Goal: Transaction & Acquisition: Purchase product/service

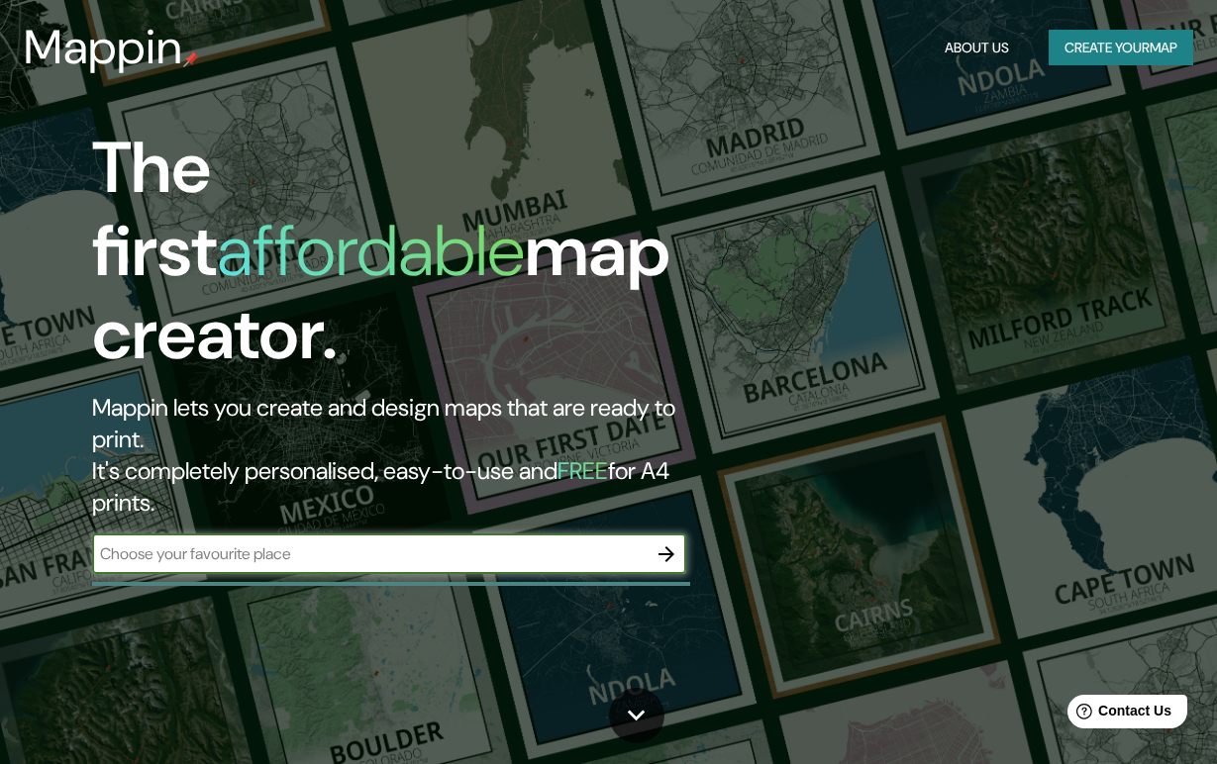
click at [317, 543] on input "text" at bounding box center [369, 554] width 554 height 23
type input "[GEOGRAPHIC_DATA]"
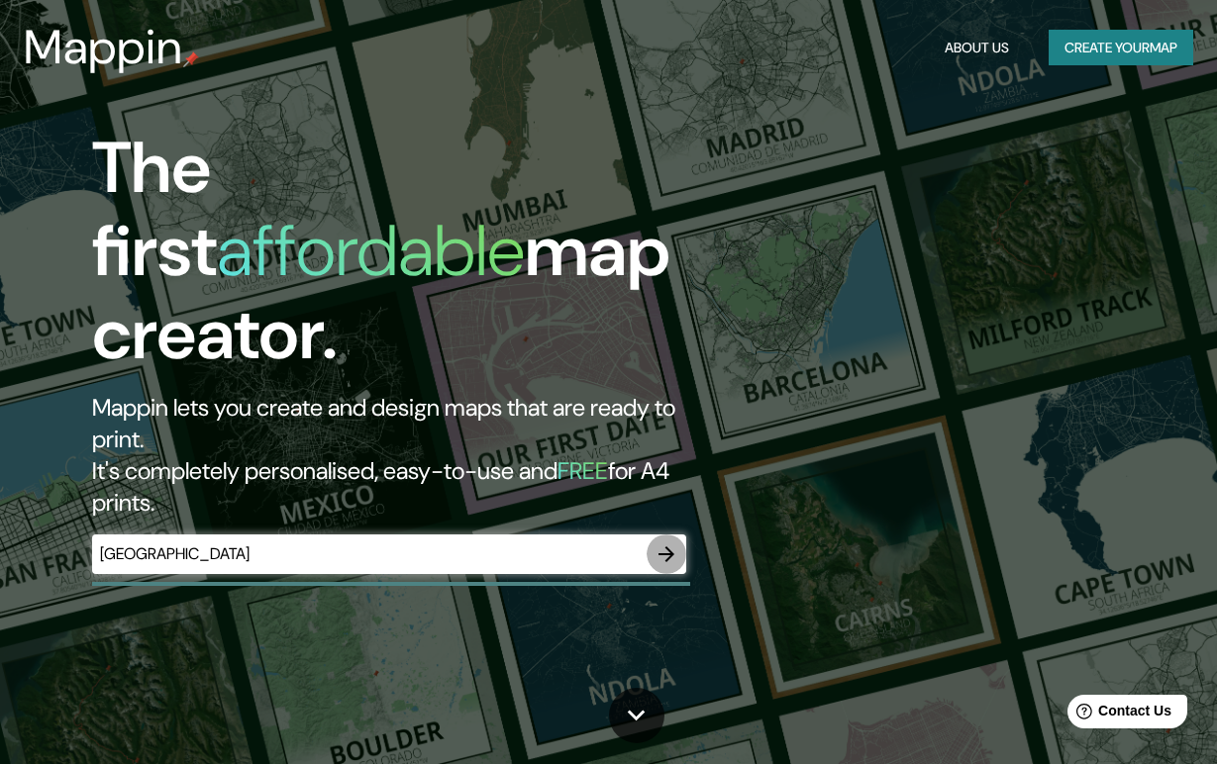
click at [662, 535] on button "button" at bounding box center [667, 555] width 40 height 40
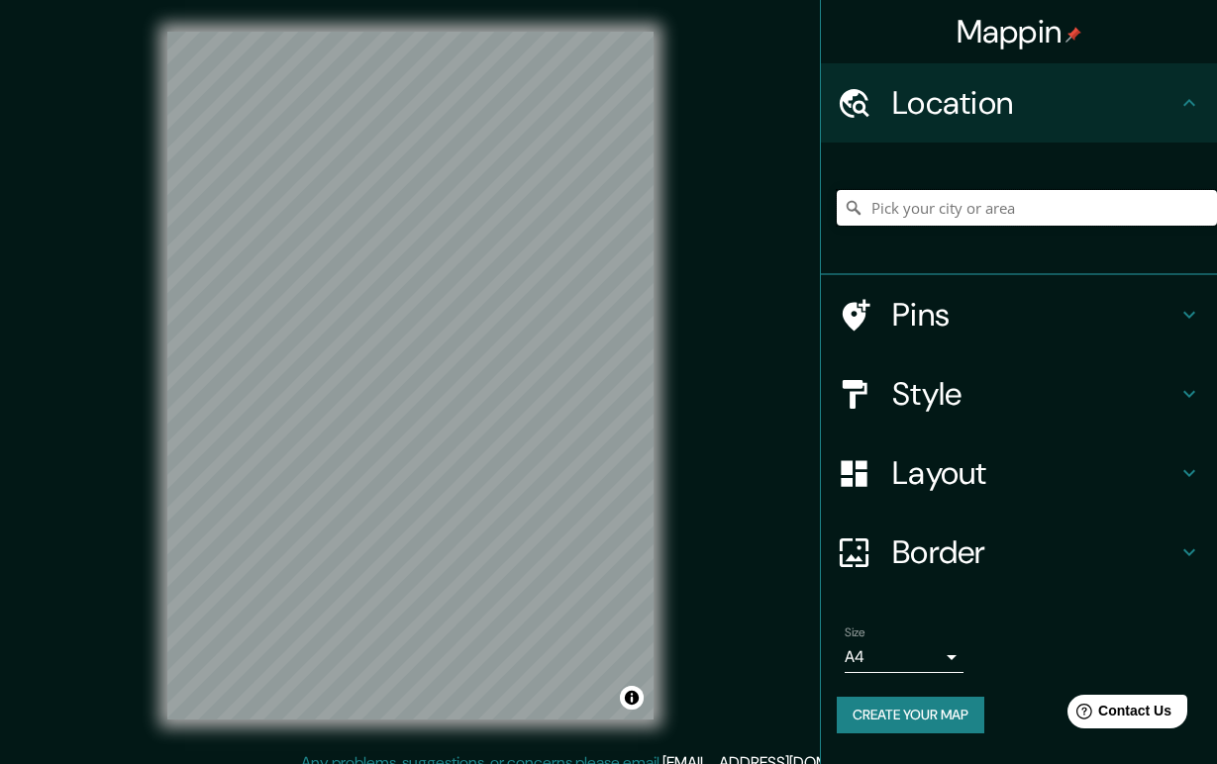
click at [922, 205] on input "Pick your city or area" at bounding box center [1027, 208] width 380 height 36
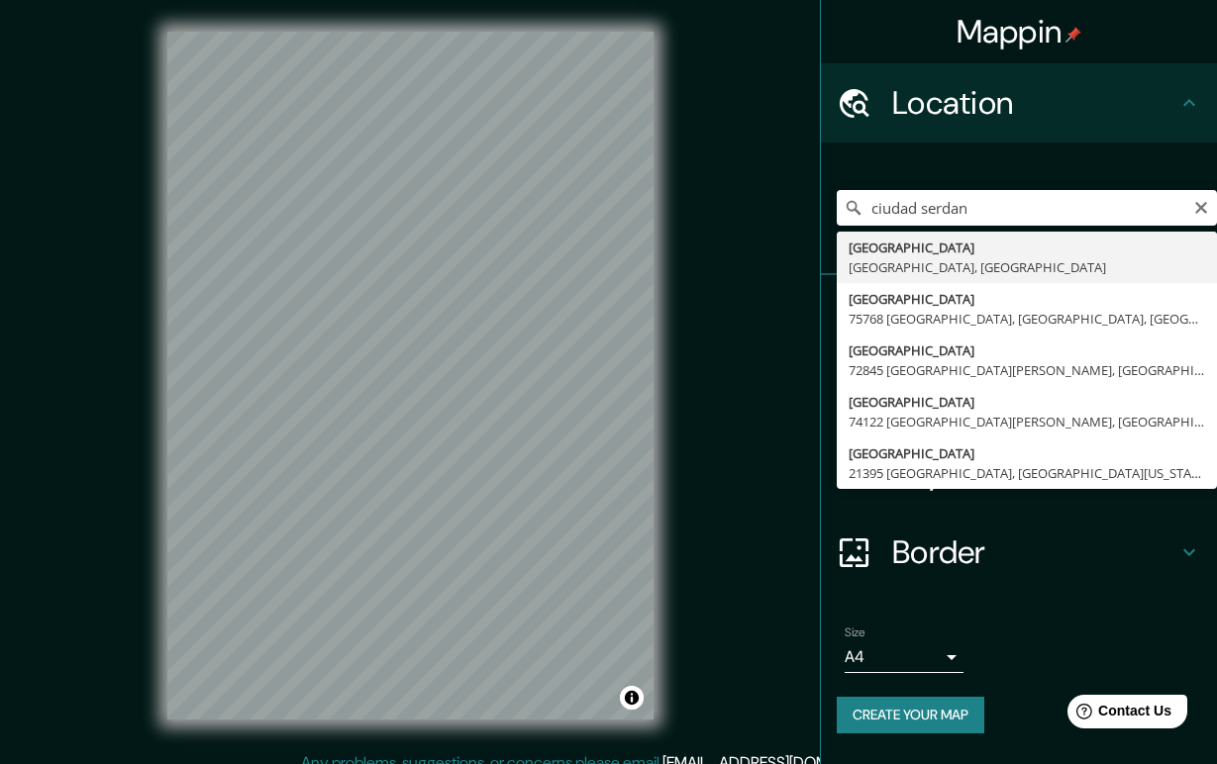
type input "[GEOGRAPHIC_DATA], [GEOGRAPHIC_DATA], [GEOGRAPHIC_DATA]"
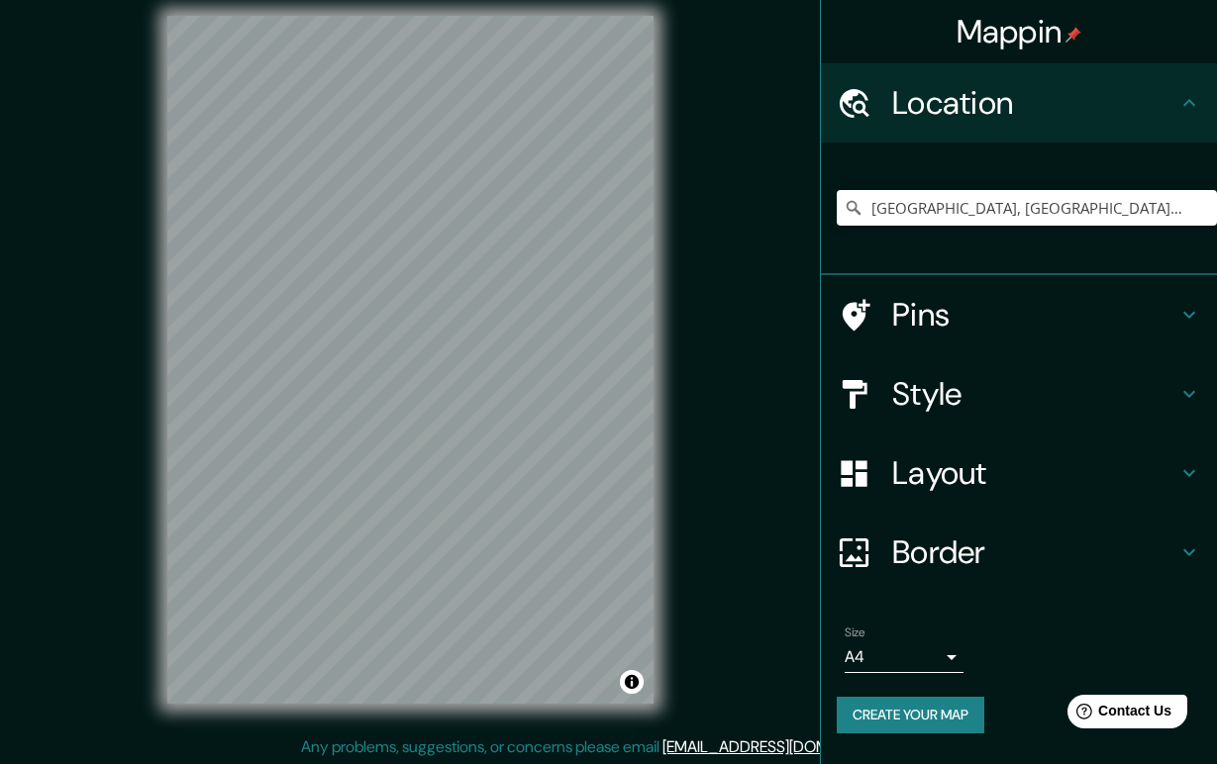
scroll to position [19, 0]
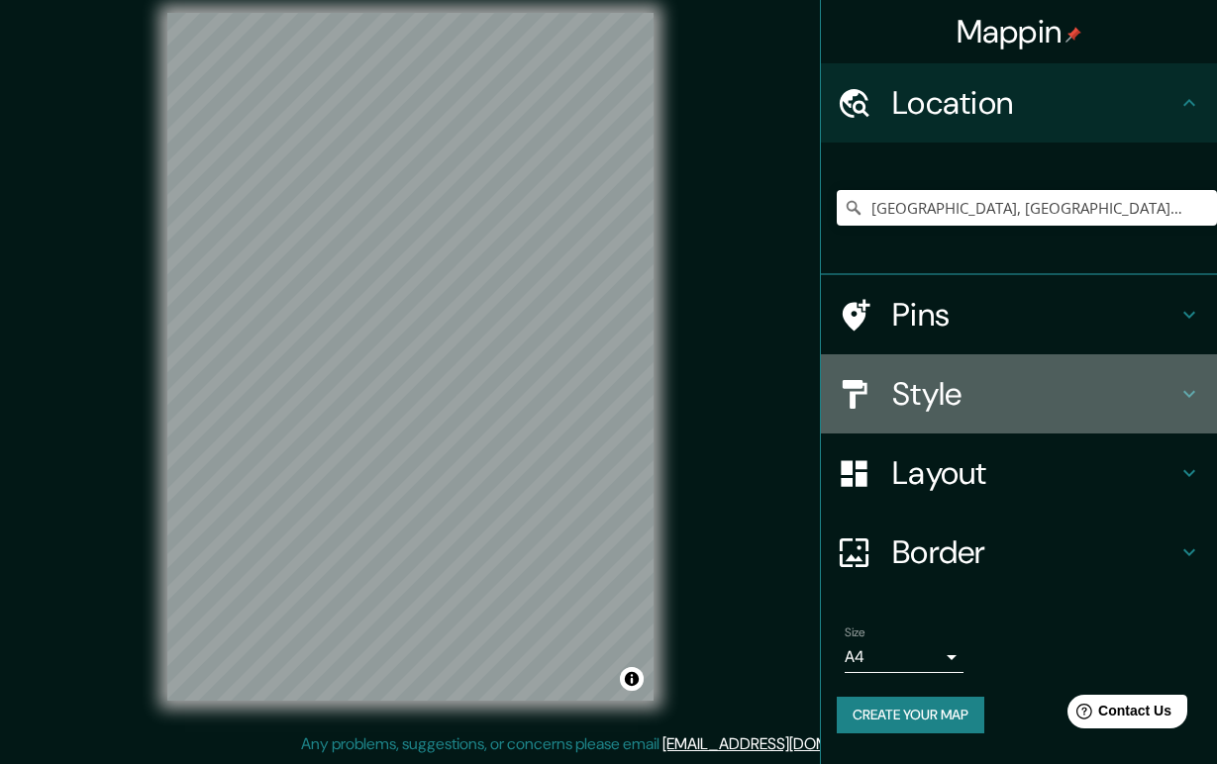
click at [936, 387] on h4 "Style" at bounding box center [1034, 394] width 285 height 40
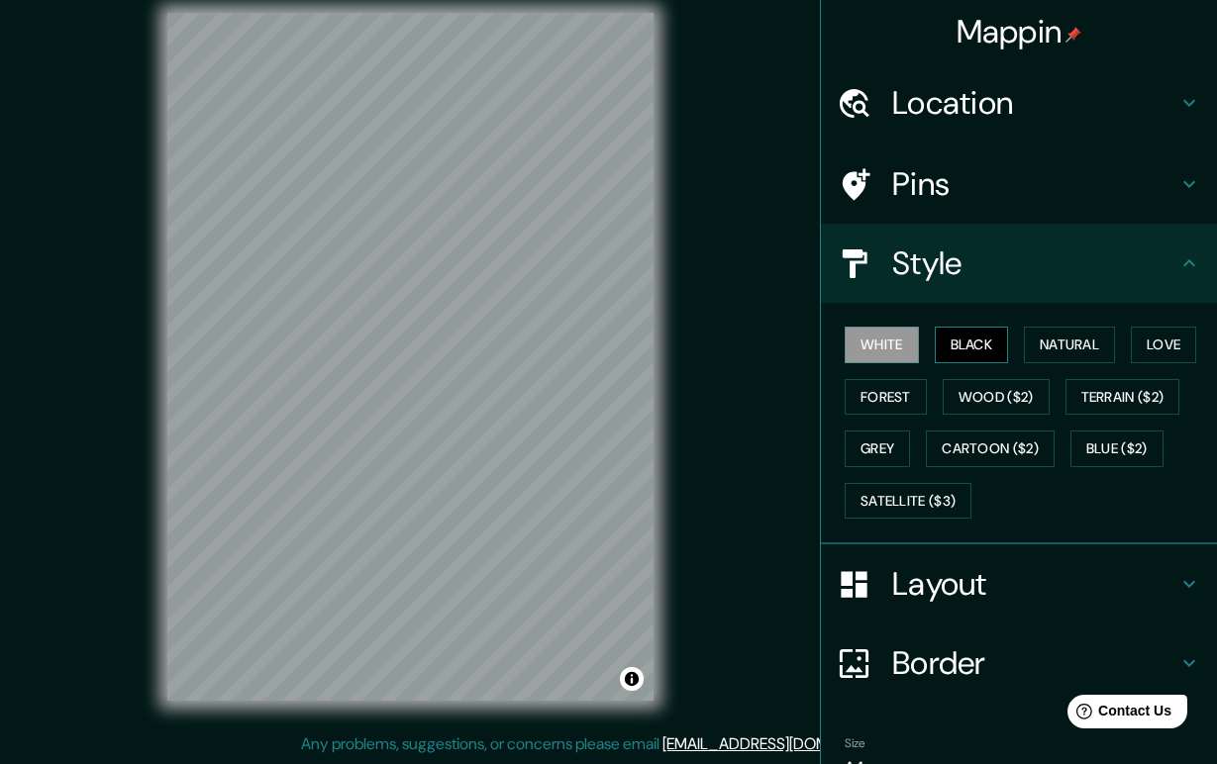
click at [964, 329] on button "Black" at bounding box center [972, 345] width 74 height 37
click at [949, 180] on h4 "Pins" at bounding box center [1034, 184] width 285 height 40
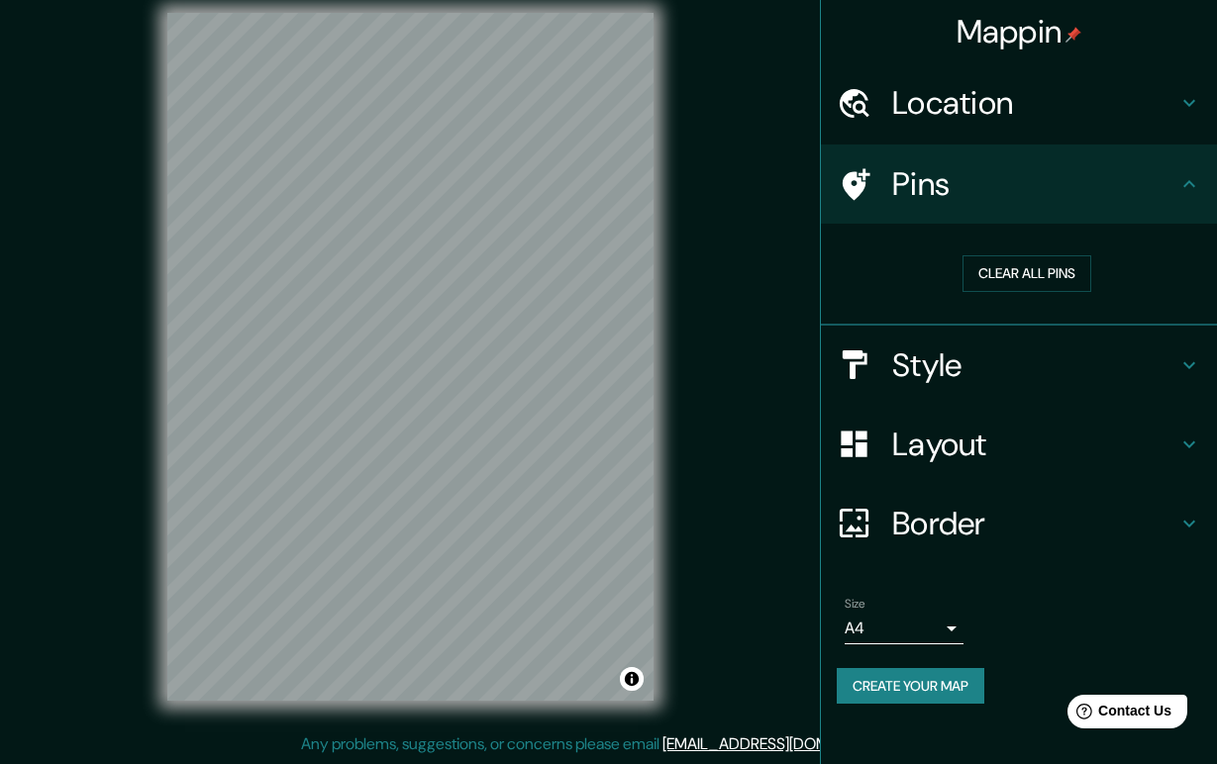
click at [1182, 508] on div "Border" at bounding box center [1019, 523] width 396 height 79
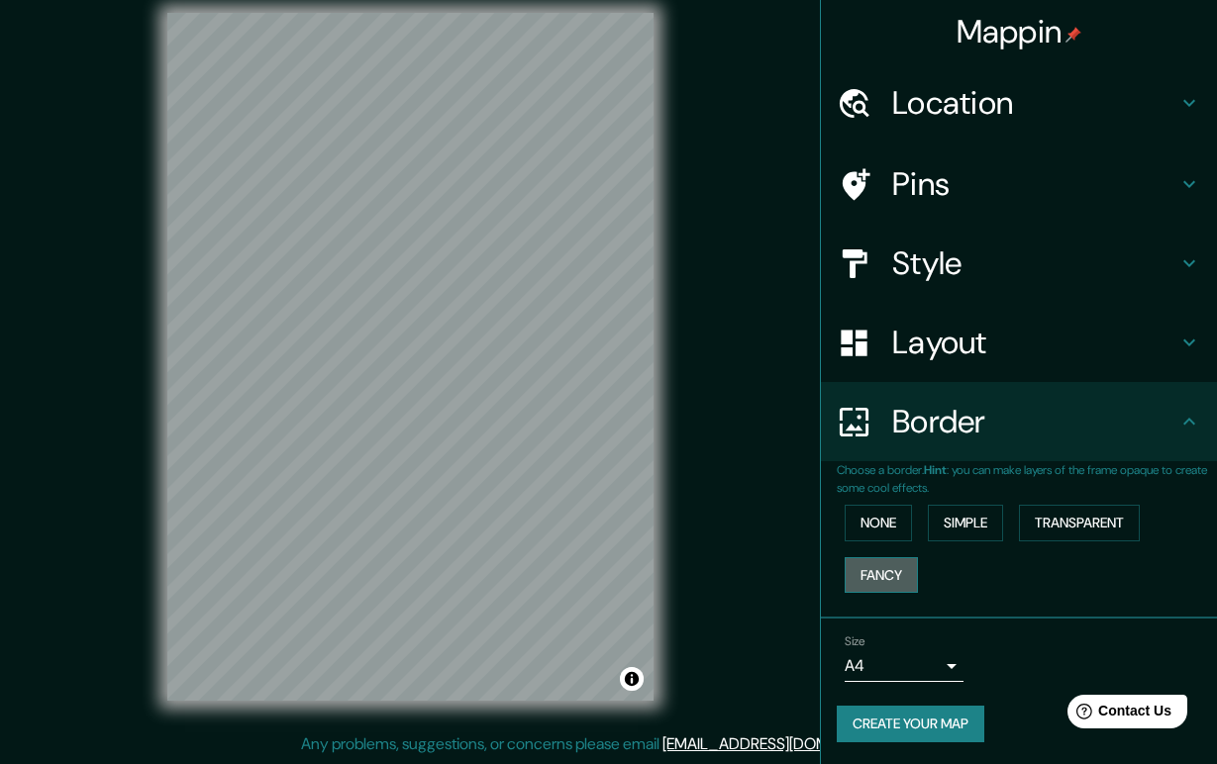
click at [861, 567] on button "Fancy" at bounding box center [881, 575] width 73 height 37
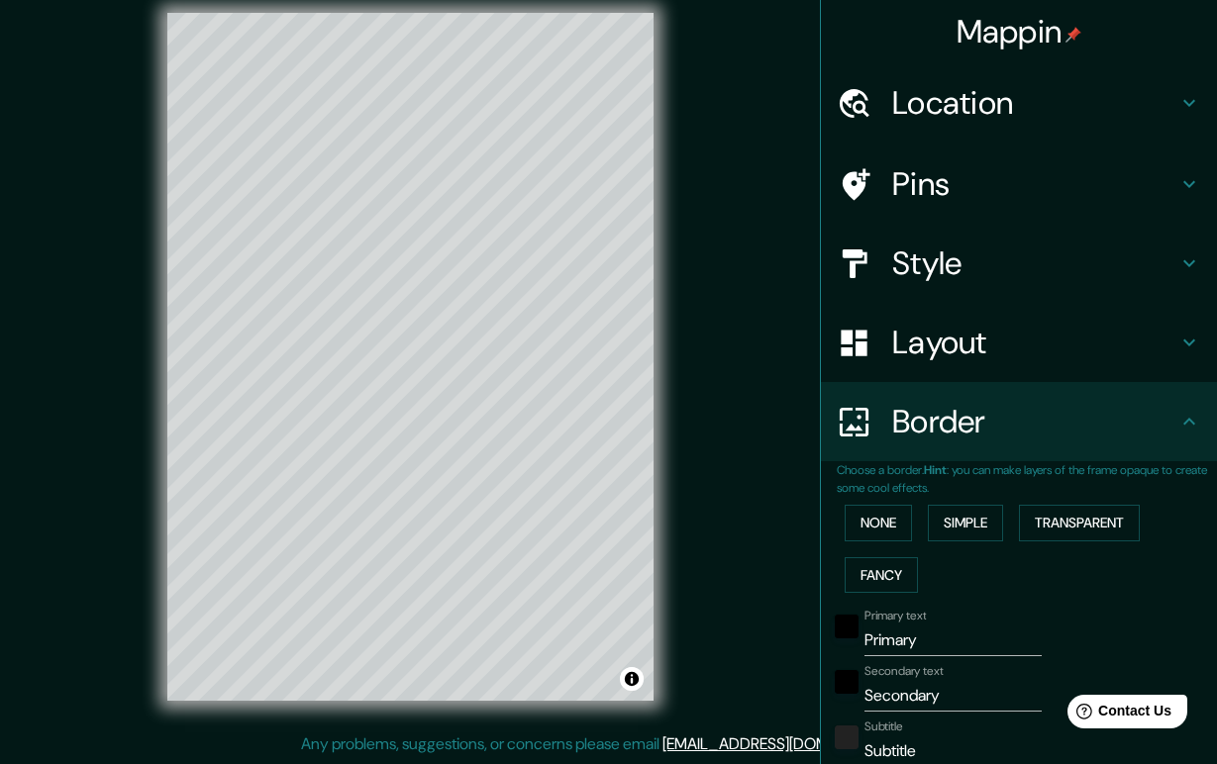
click at [859, 503] on div "None Simple Transparent Fancy" at bounding box center [1027, 549] width 380 height 104
click at [863, 524] on button "None" at bounding box center [878, 523] width 67 height 37
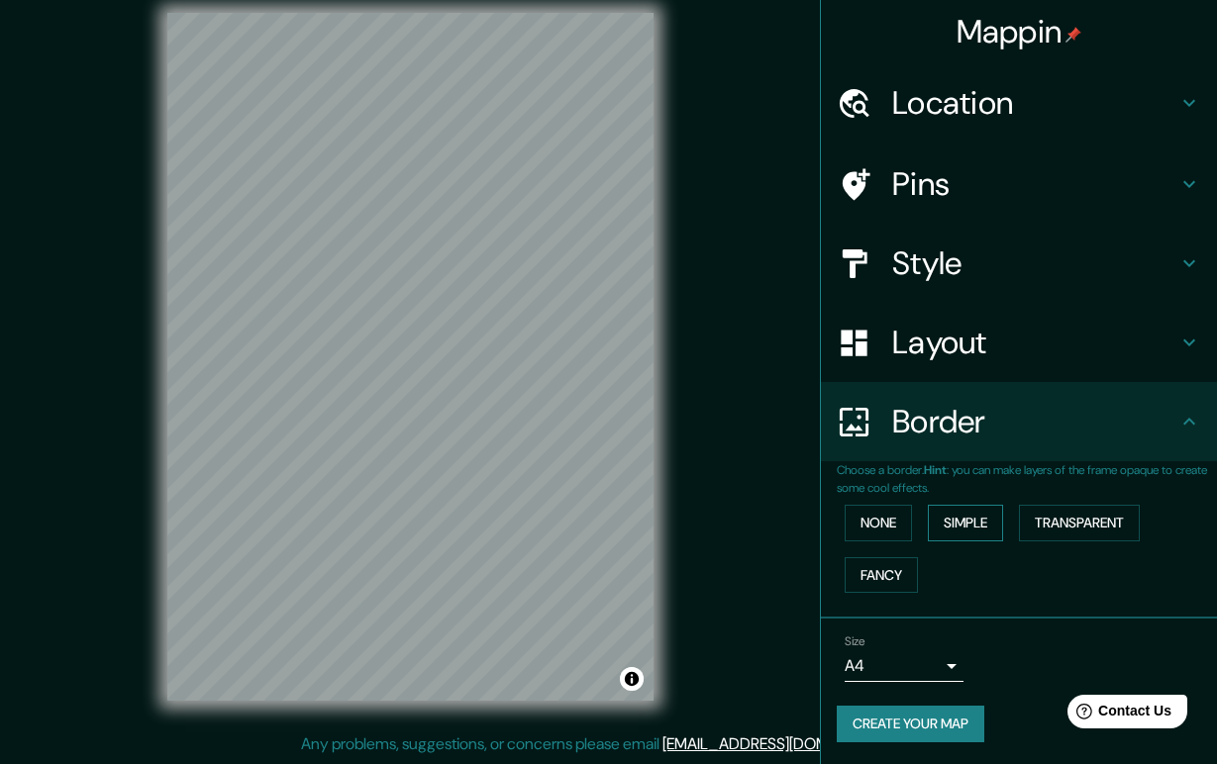
scroll to position [2, 0]
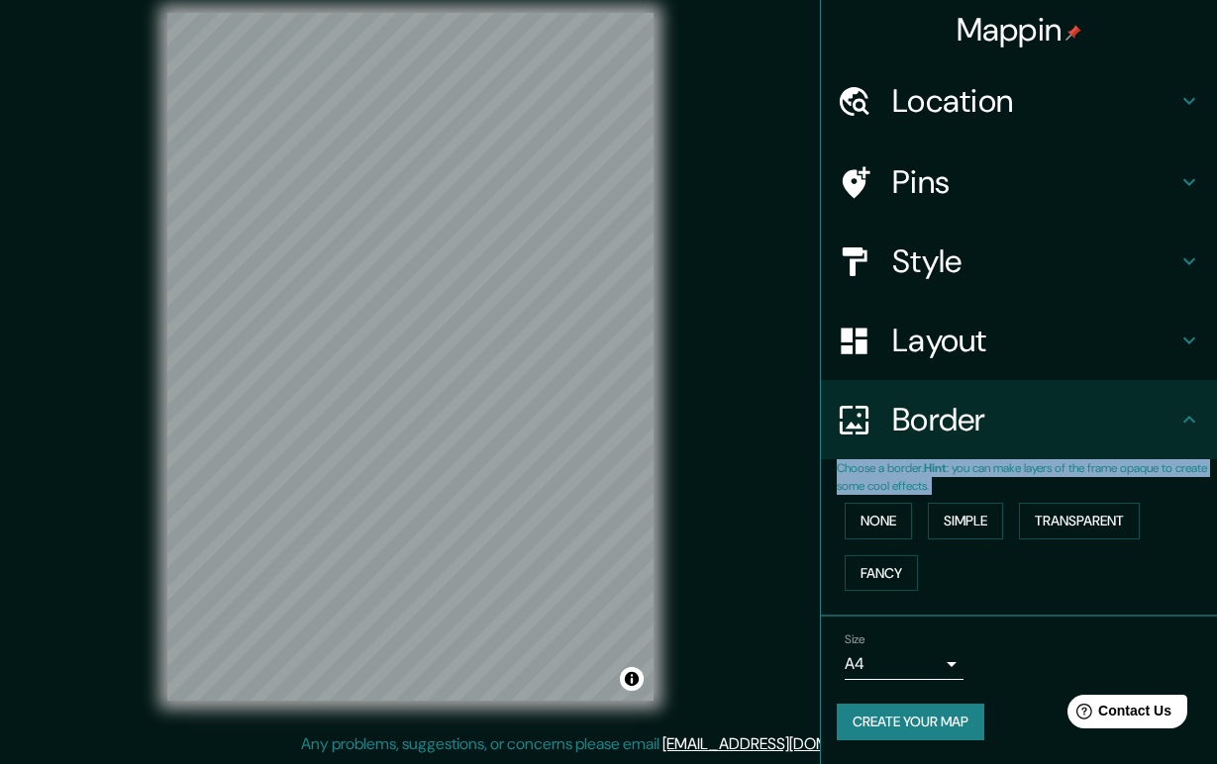
drag, startPoint x: 1103, startPoint y: 612, endPoint x: 1163, endPoint y: 470, distance: 153.9
click at [1085, 403] on ul "Location [GEOGRAPHIC_DATA], [GEOGRAPHIC_DATA], [GEOGRAPHIC_DATA] Pins Style Lay…" at bounding box center [1019, 412] width 396 height 703
